Goal: Find specific page/section: Find specific page/section

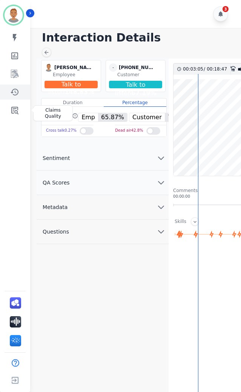
scroll to position [14, 0]
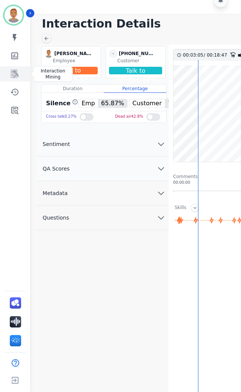
click at [16, 72] on icon "Sidebar" at bounding box center [15, 74] width 8 height 8
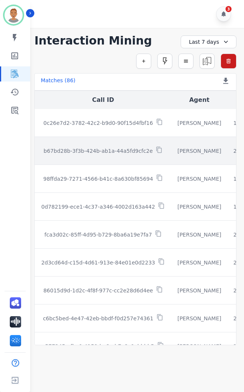
click at [78, 150] on p "b67bd28b-3f3b-424b-ab1a-44a5fd9cfc2e" at bounding box center [98, 151] width 109 height 8
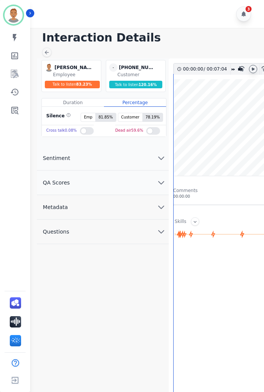
click at [240, 69] on icon at bounding box center [254, 68] width 3 height 3
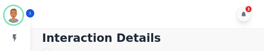
click at [61, 14] on div "3" at bounding box center [147, 14] width 237 height 28
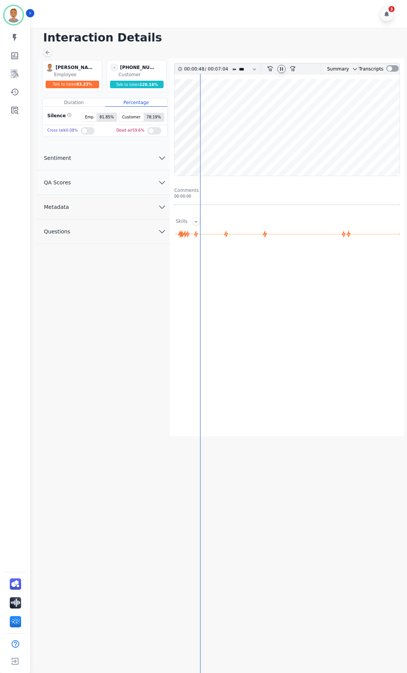
click at [240, 69] on icon at bounding box center [281, 68] width 3 height 3
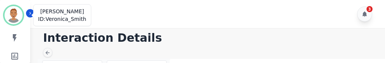
click at [14, 17] on img "Sidebar" at bounding box center [14, 15] width 18 height 18
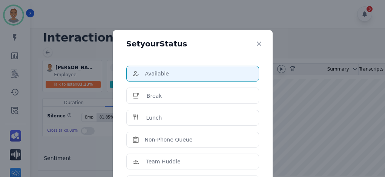
click at [179, 22] on div "Set your Status Available Break Lunch Non-Phone Queue Team Huddle Training Coac…" at bounding box center [192, 88] width 385 height 177
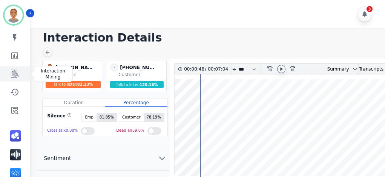
click at [17, 75] on icon "Sidebar" at bounding box center [15, 73] width 6 height 7
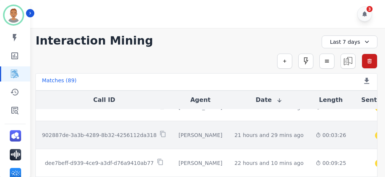
scroll to position [496, 0]
